Goal: Browse casually: Explore the website without a specific task or goal

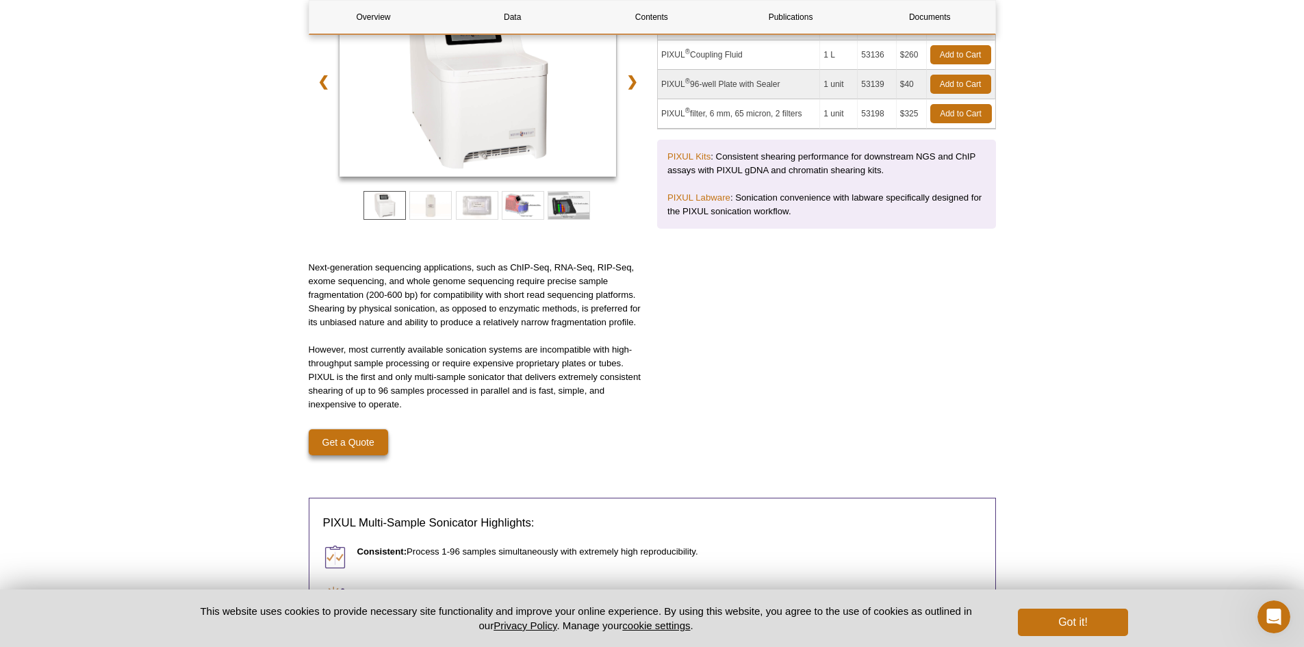
scroll to position [274, 0]
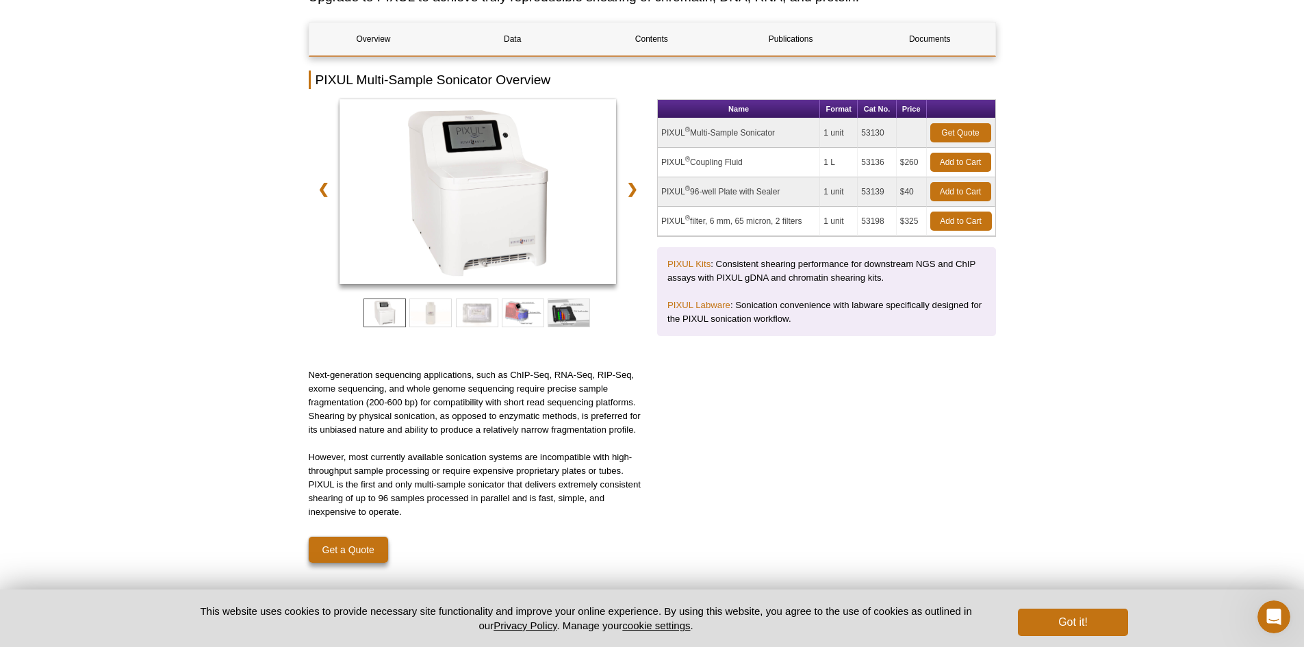
scroll to position [137, 0]
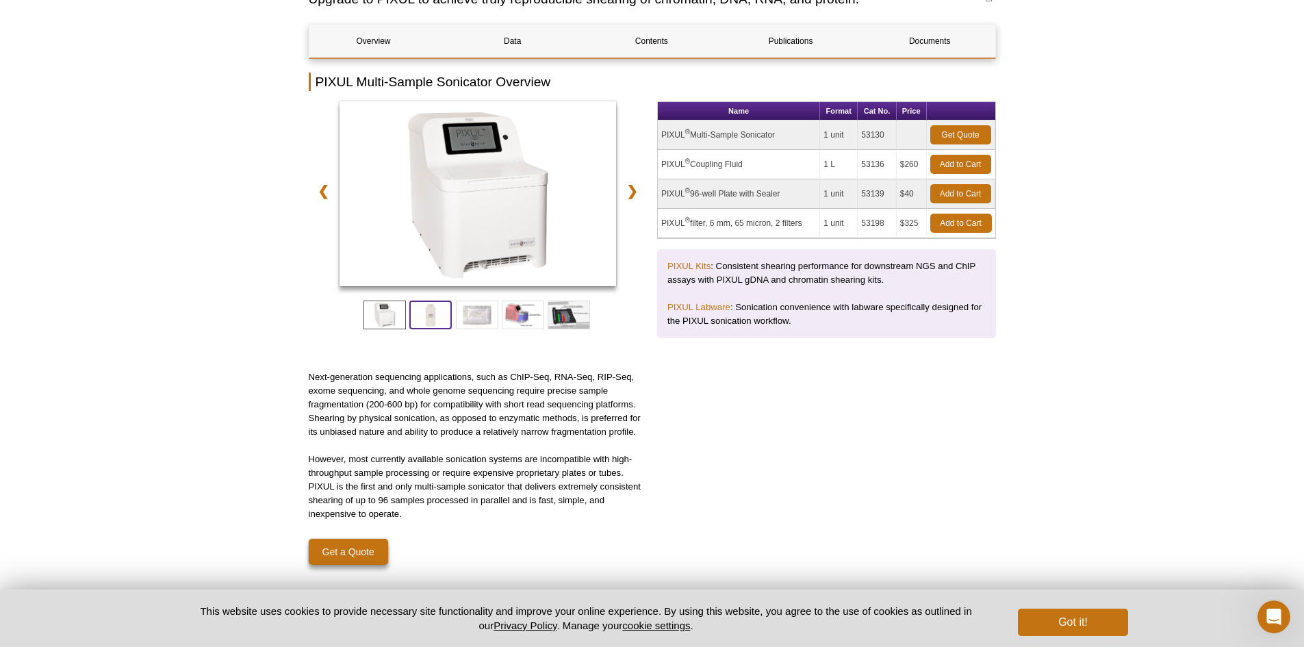
click at [451, 320] on span at bounding box center [430, 314] width 42 height 29
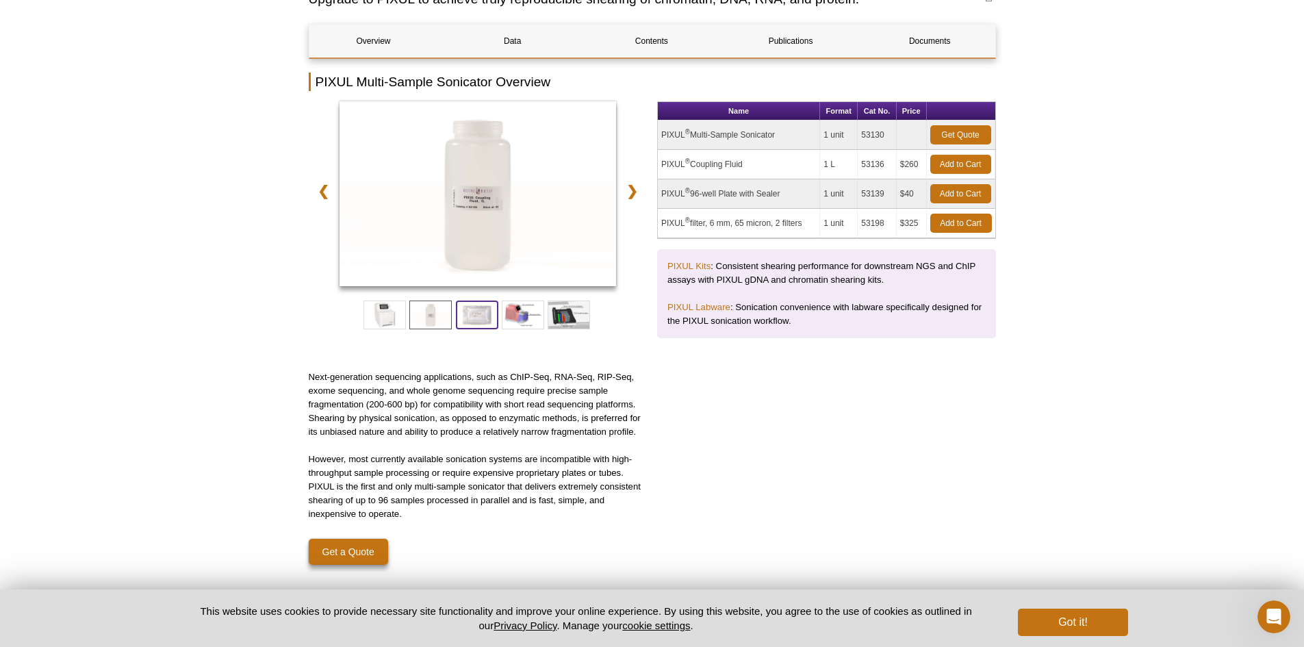
click at [467, 318] on span at bounding box center [477, 314] width 42 height 29
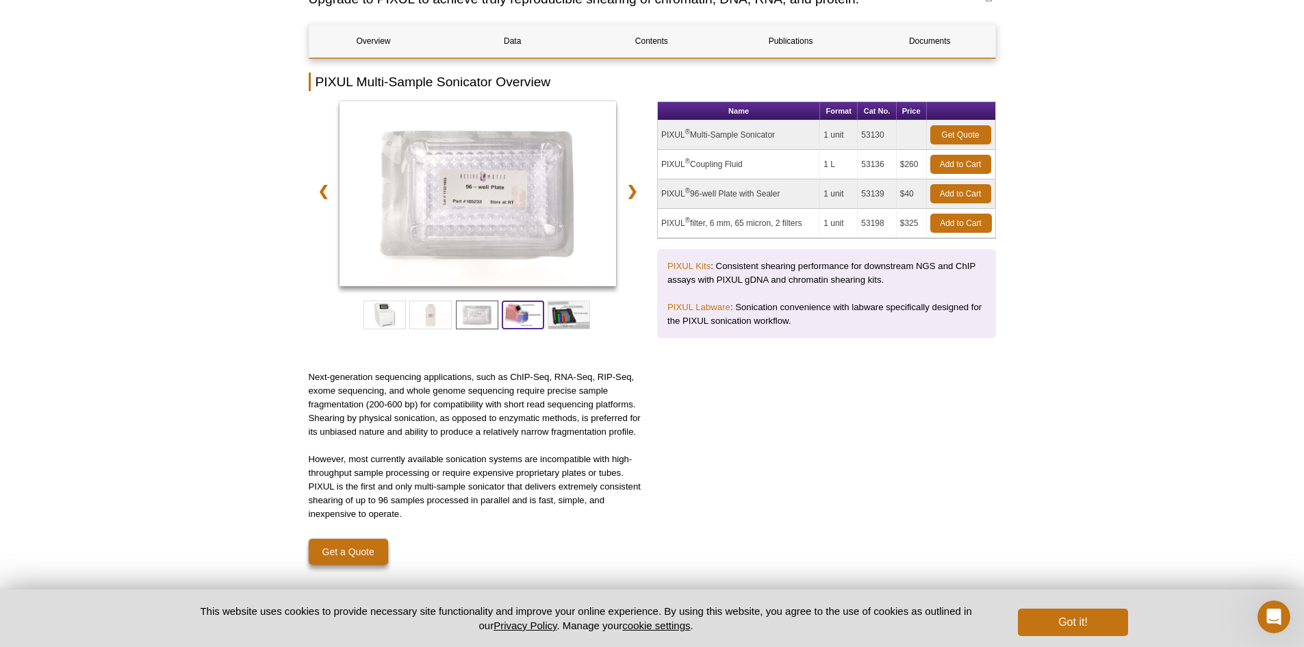
click at [530, 318] on span at bounding box center [523, 314] width 42 height 29
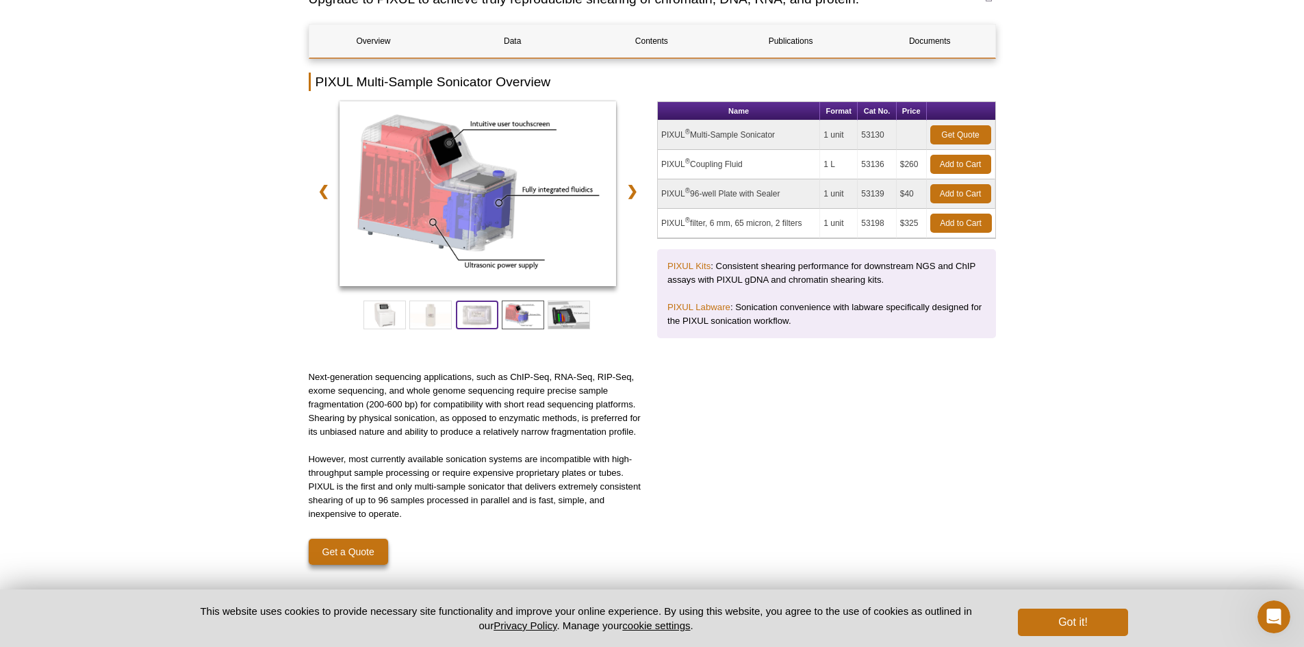
click at [480, 320] on span at bounding box center [477, 314] width 42 height 29
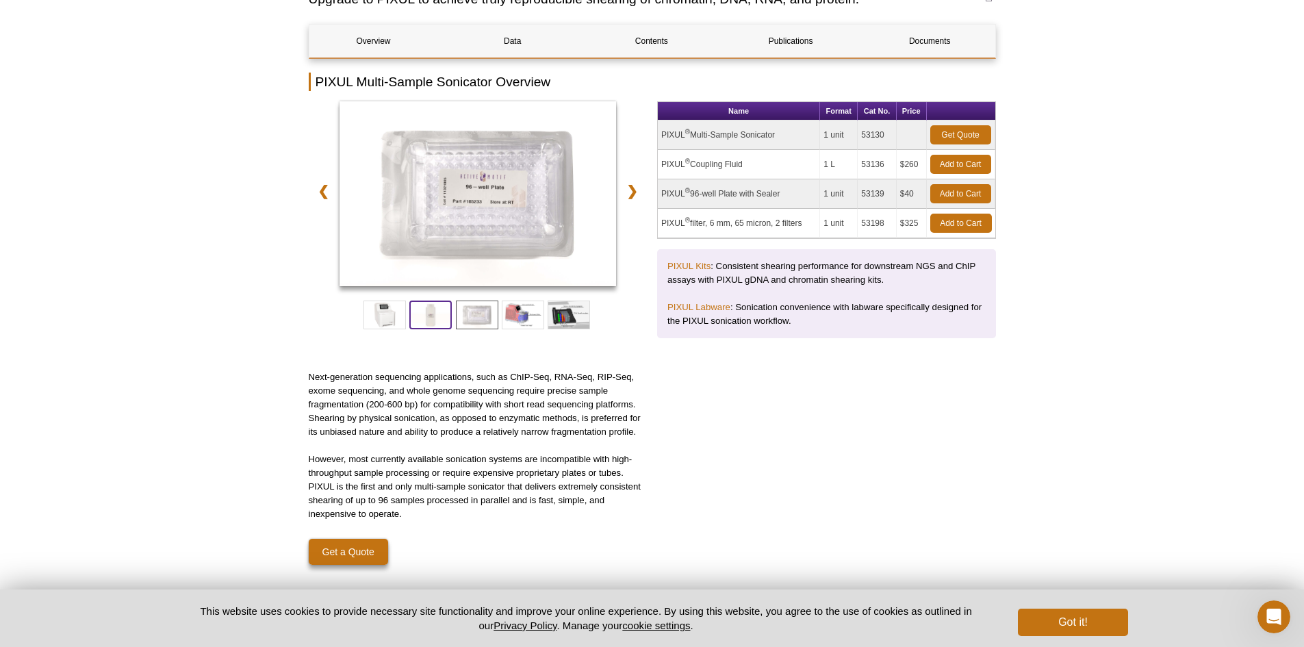
click at [439, 323] on span at bounding box center [430, 314] width 42 height 29
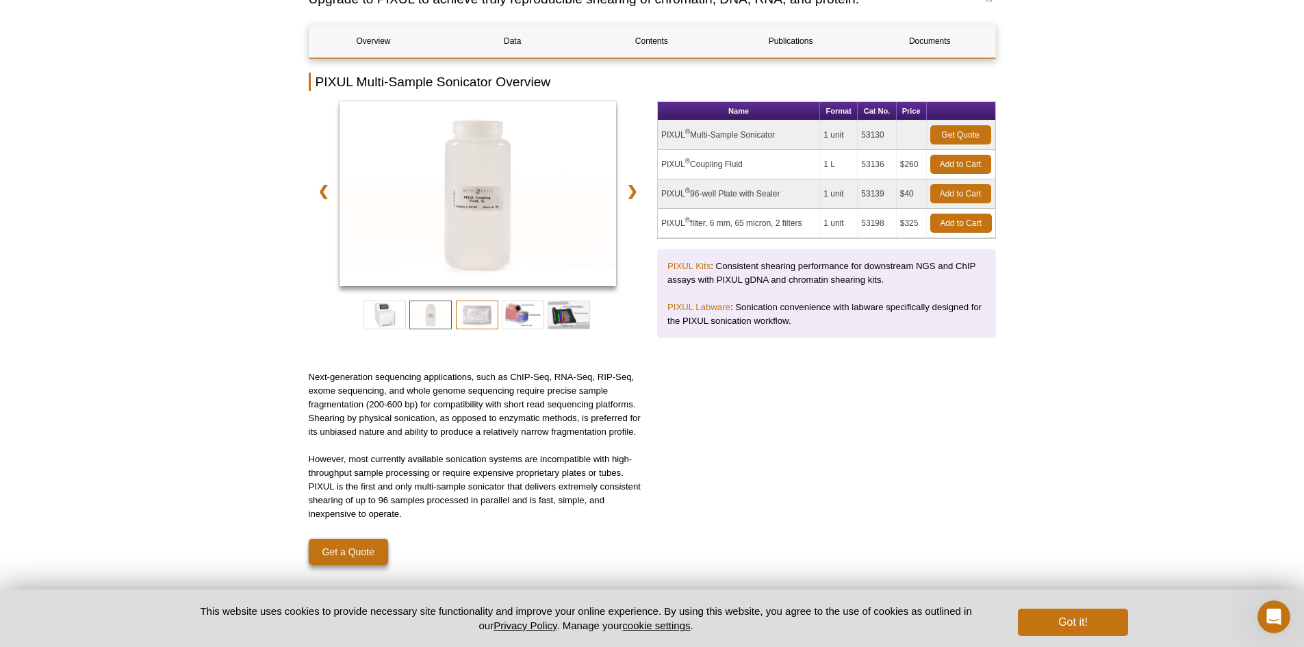
drag, startPoint x: 453, startPoint y: 322, endPoint x: 462, endPoint y: 321, distance: 9.0
click at [456, 321] on div at bounding box center [478, 311] width 339 height 42
click at [463, 321] on span at bounding box center [477, 314] width 42 height 29
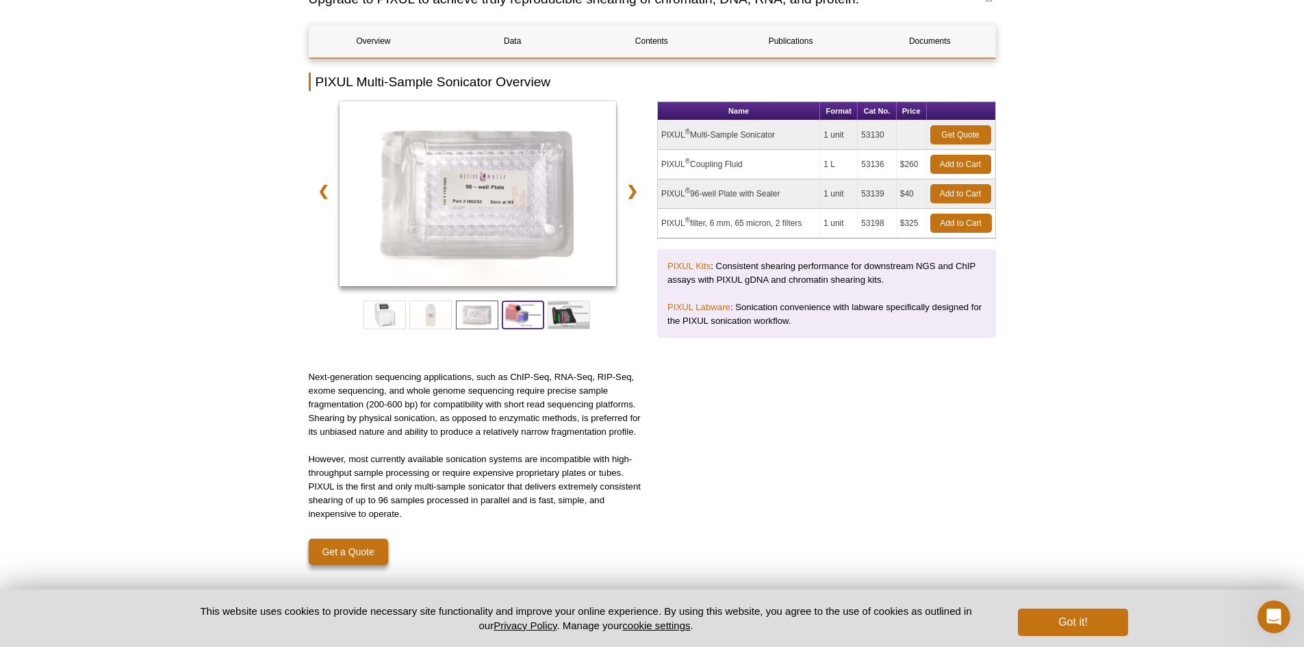
click at [533, 318] on span at bounding box center [523, 314] width 42 height 29
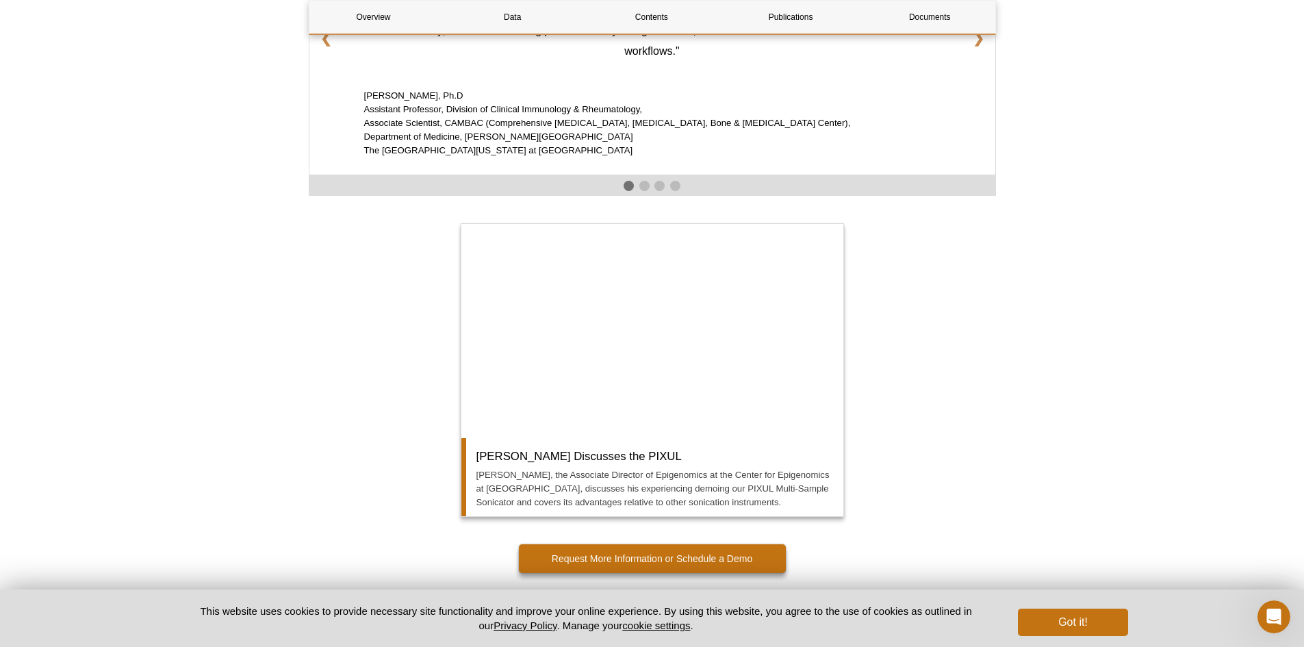
scroll to position [1711, 0]
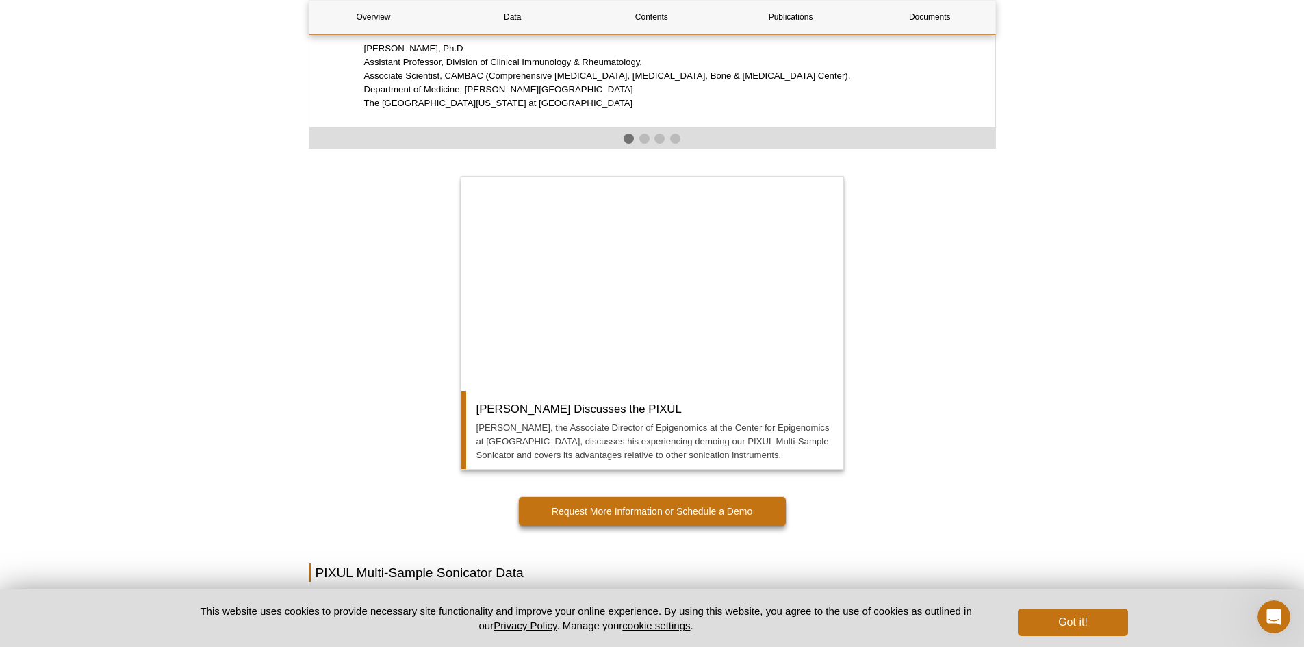
click at [985, 308] on div "Overview Data Contents Publications Documents PIXUL Multi-Sample Sonicator Over…" at bounding box center [652, 456] width 687 height 4013
click at [231, 361] on div "Active Motif Logo Enabling Epigenetics Research 0 Search Skip to content Active…" at bounding box center [652, 464] width 1304 height 4350
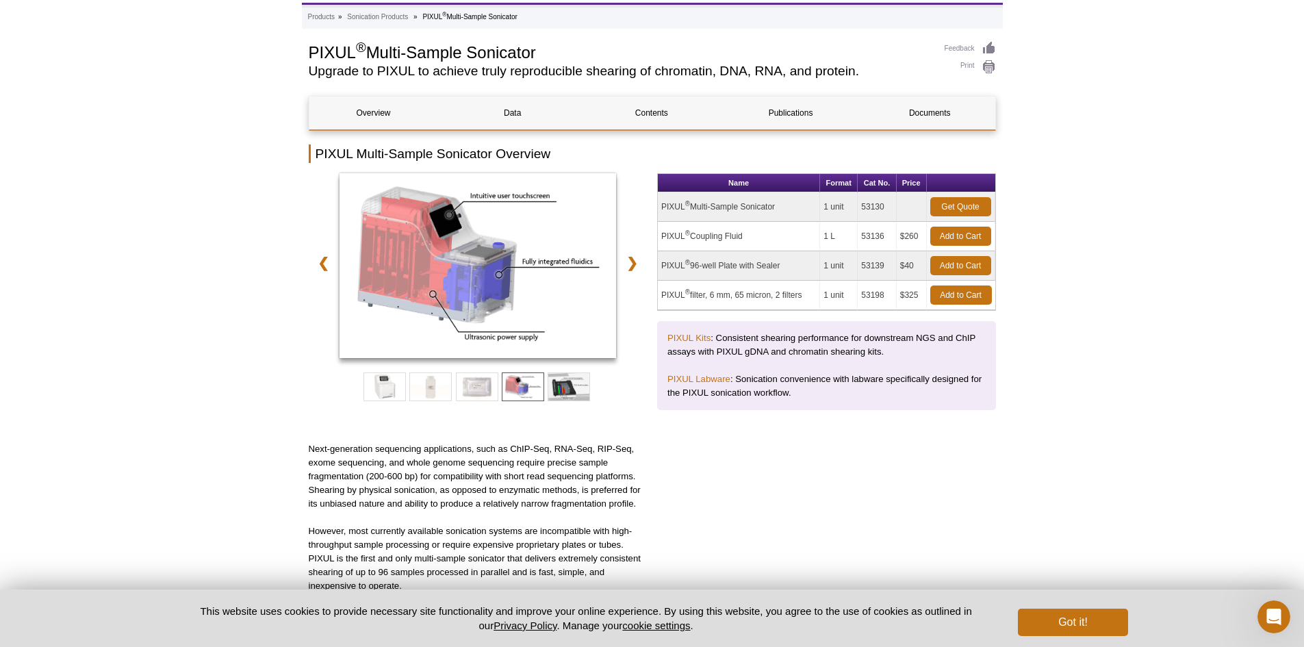
scroll to position [0, 0]
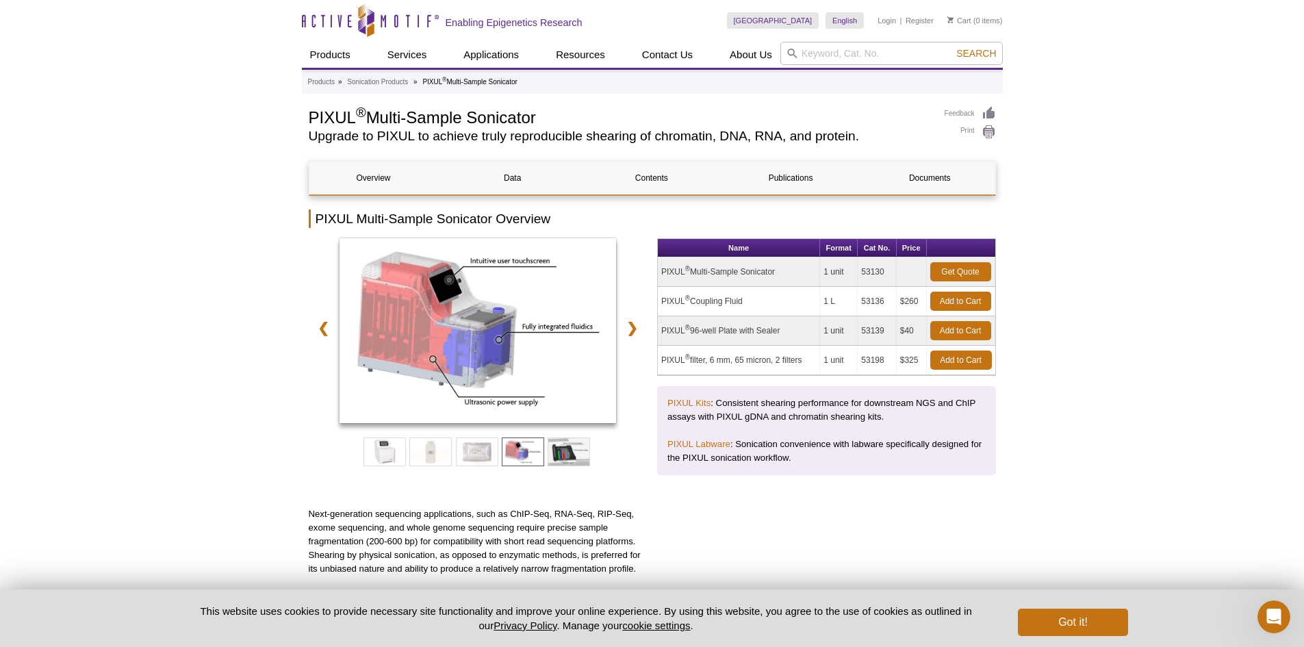
drag, startPoint x: 1077, startPoint y: 280, endPoint x: 1083, endPoint y: 286, distance: 8.2
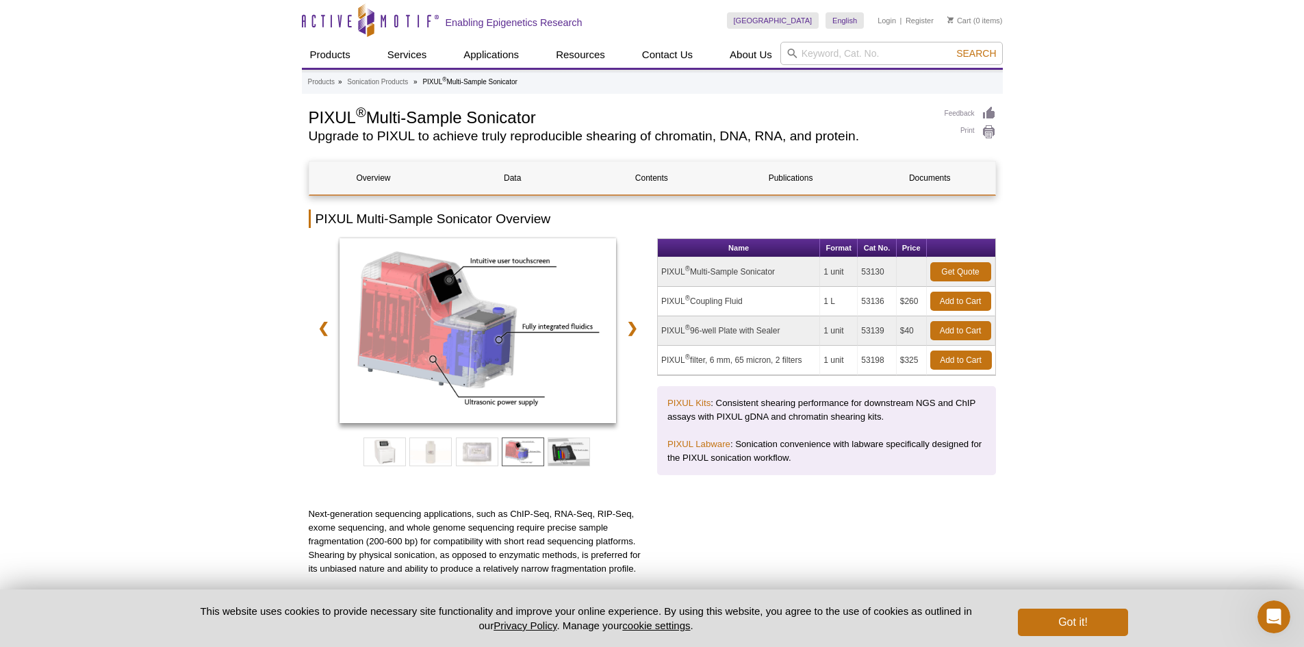
drag, startPoint x: 1072, startPoint y: 224, endPoint x: 868, endPoint y: 18, distance: 289.4
